Goal: Information Seeking & Learning: Learn about a topic

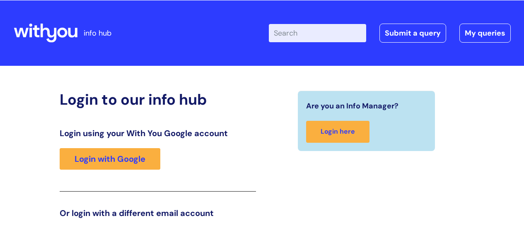
scroll to position [126, 0]
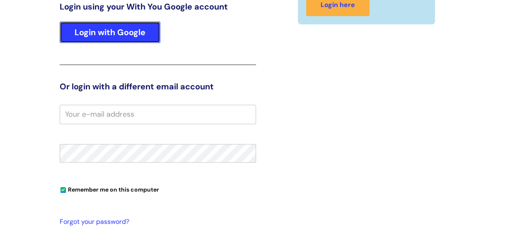
click at [103, 27] on link "Login with Google" at bounding box center [110, 33] width 101 height 22
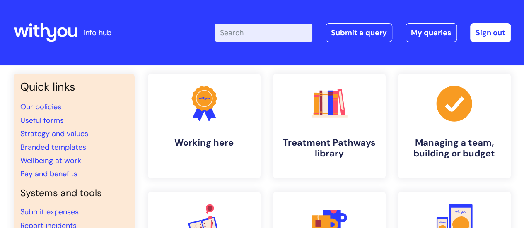
click at [258, 36] on input "Enter your search term here..." at bounding box center [263, 33] width 97 height 18
click at [252, 29] on input "Enter your search term here..." at bounding box center [263, 33] width 97 height 18
click at [250, 33] on input "t" at bounding box center [263, 33] width 97 height 18
type input "titration"
click button "Search" at bounding box center [0, 0] width 0 height 0
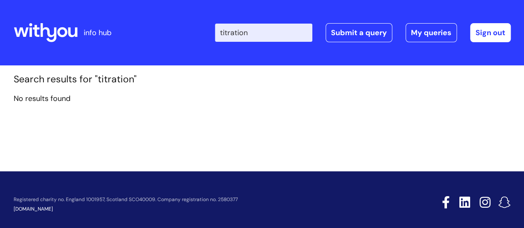
click at [261, 34] on input "titration" at bounding box center [263, 33] width 97 height 18
type input "t"
type input "OST"
click button "Search" at bounding box center [0, 0] width 0 height 0
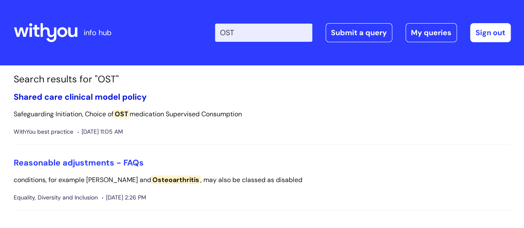
click at [78, 97] on link "Shared care clinical model policy" at bounding box center [80, 97] width 133 height 11
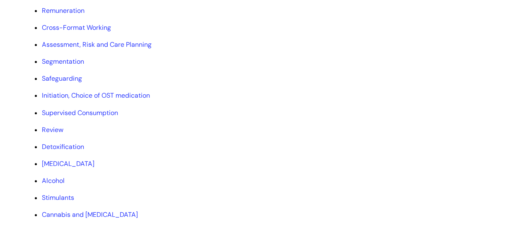
scroll to position [373, 0]
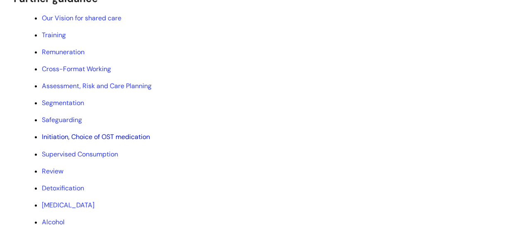
click at [104, 138] on link "Initiation, Choice of OST medication" at bounding box center [96, 137] width 108 height 9
